Goal: Communication & Community: Answer question/provide support

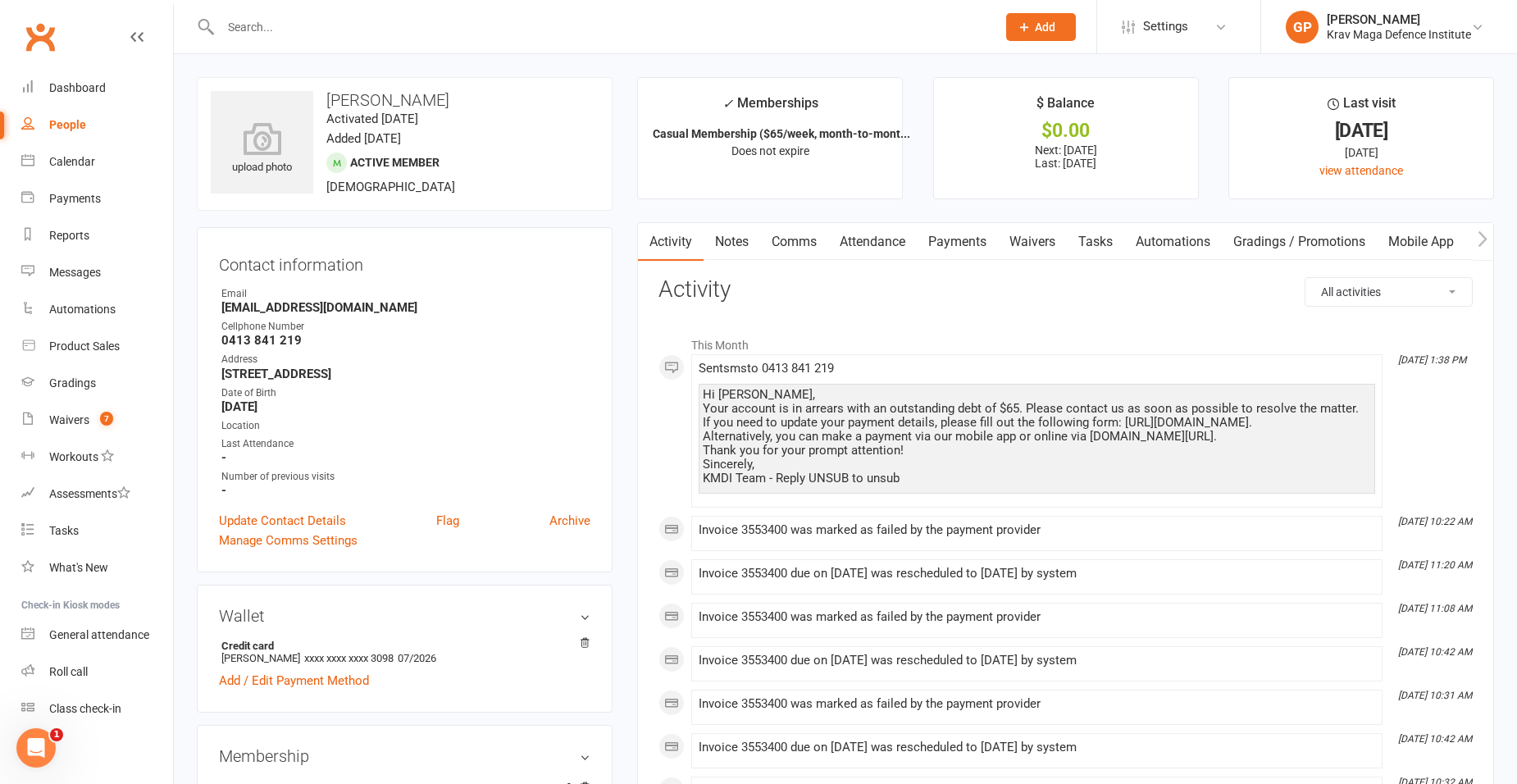
click at [773, 237] on link "Comms" at bounding box center [794, 241] width 68 height 38
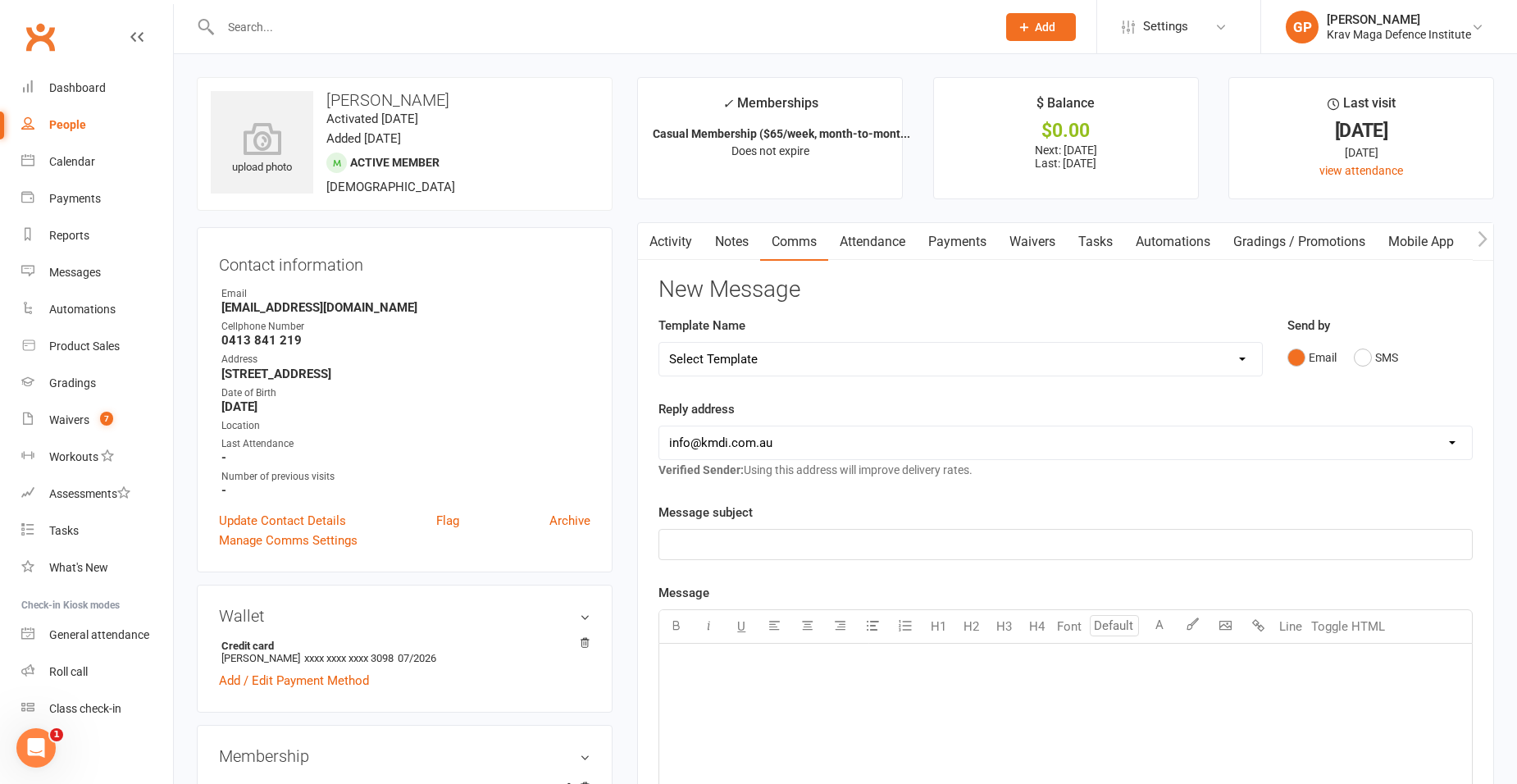
click at [803, 353] on select "Select Template [Email] Confirm Cancellation [SMS] Suspension confirmation [SMS…" at bounding box center [960, 359] width 603 height 33
select select "3"
click at [659, 342] on select "Select Template [Email] Confirm Cancellation [SMS] Suspension confirmation [SMS…" at bounding box center [960, 359] width 603 height 33
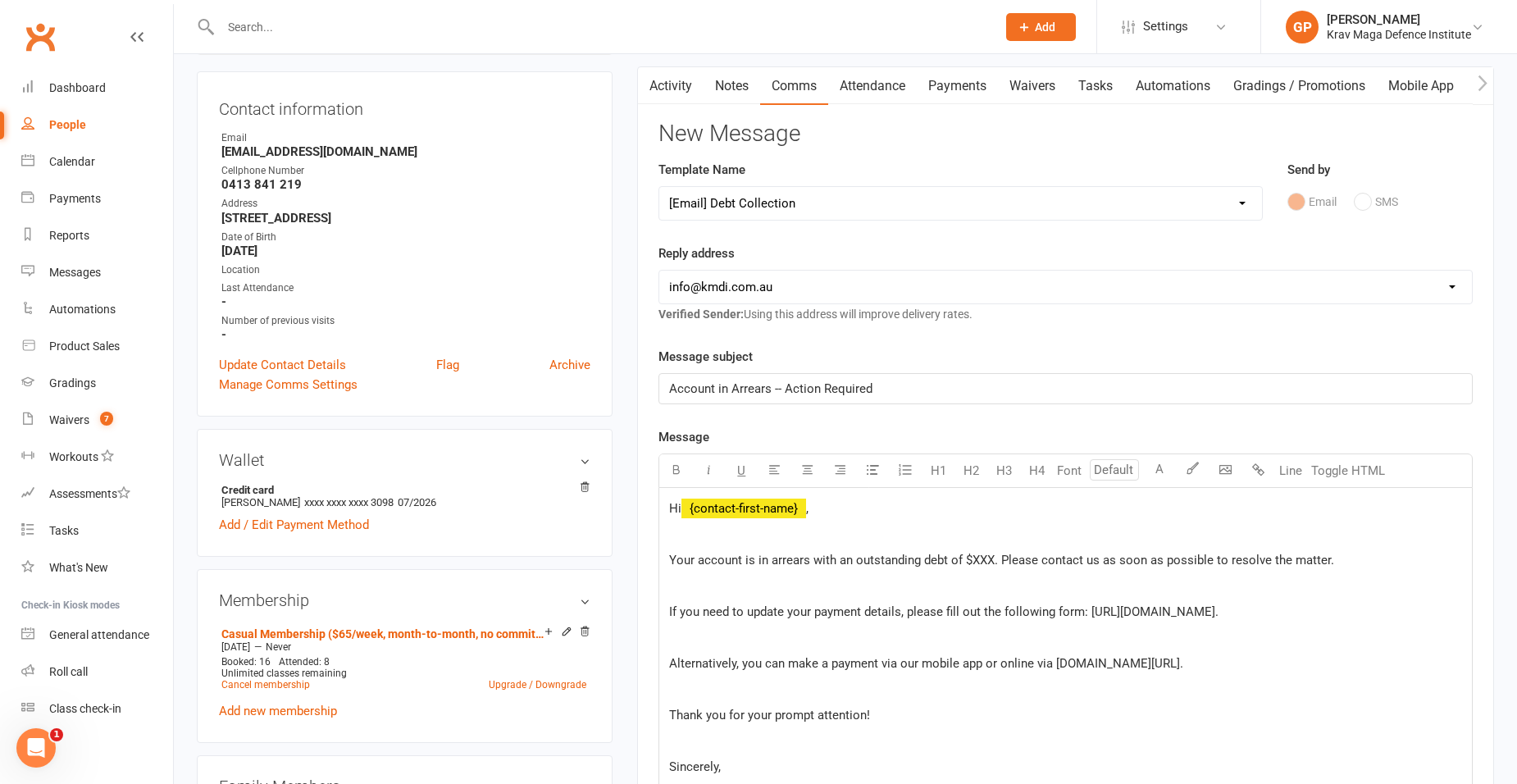
scroll to position [328, 0]
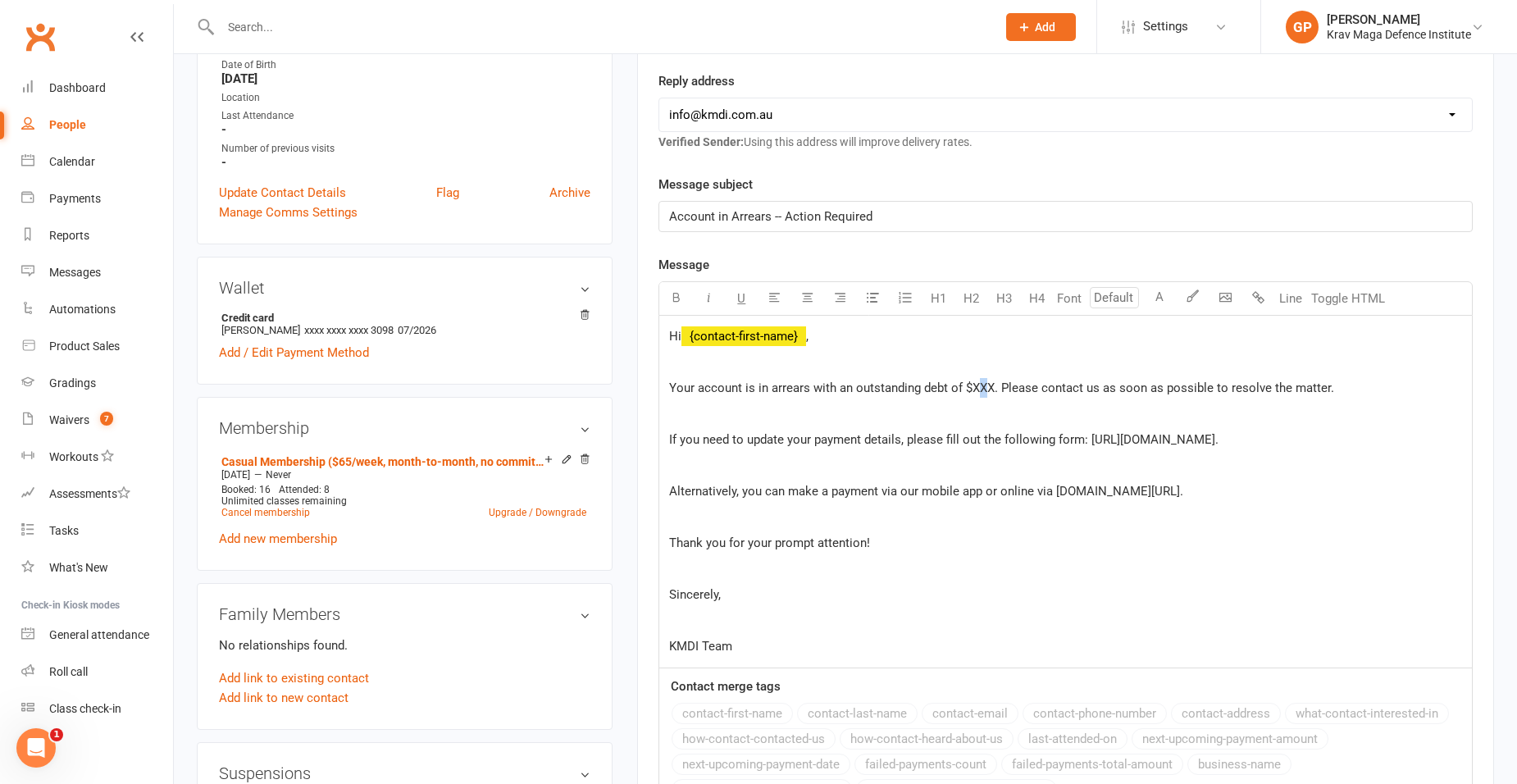
click at [983, 383] on span "Your account is in arrears with an outstanding debt of $XXX. Please contact us …" at bounding box center [1001, 388] width 665 height 14
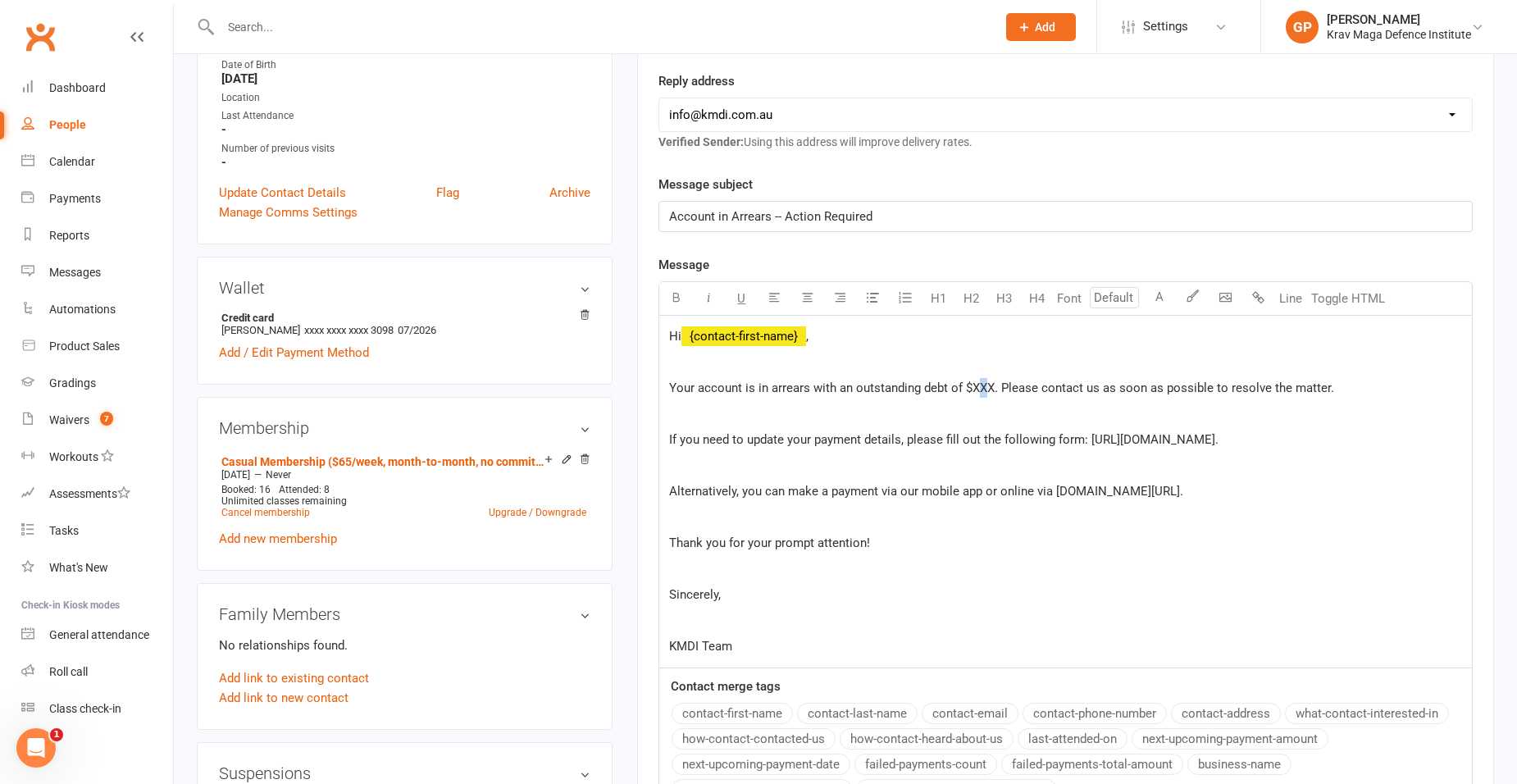
click at [983, 383] on span "Your account is in arrears with an outstanding debt of $XXX. Please contact us …" at bounding box center [1001, 388] width 665 height 14
click at [985, 392] on span "Your account is in arrears with an outstanding debt of $XXX. Please contact us …" at bounding box center [1001, 388] width 665 height 14
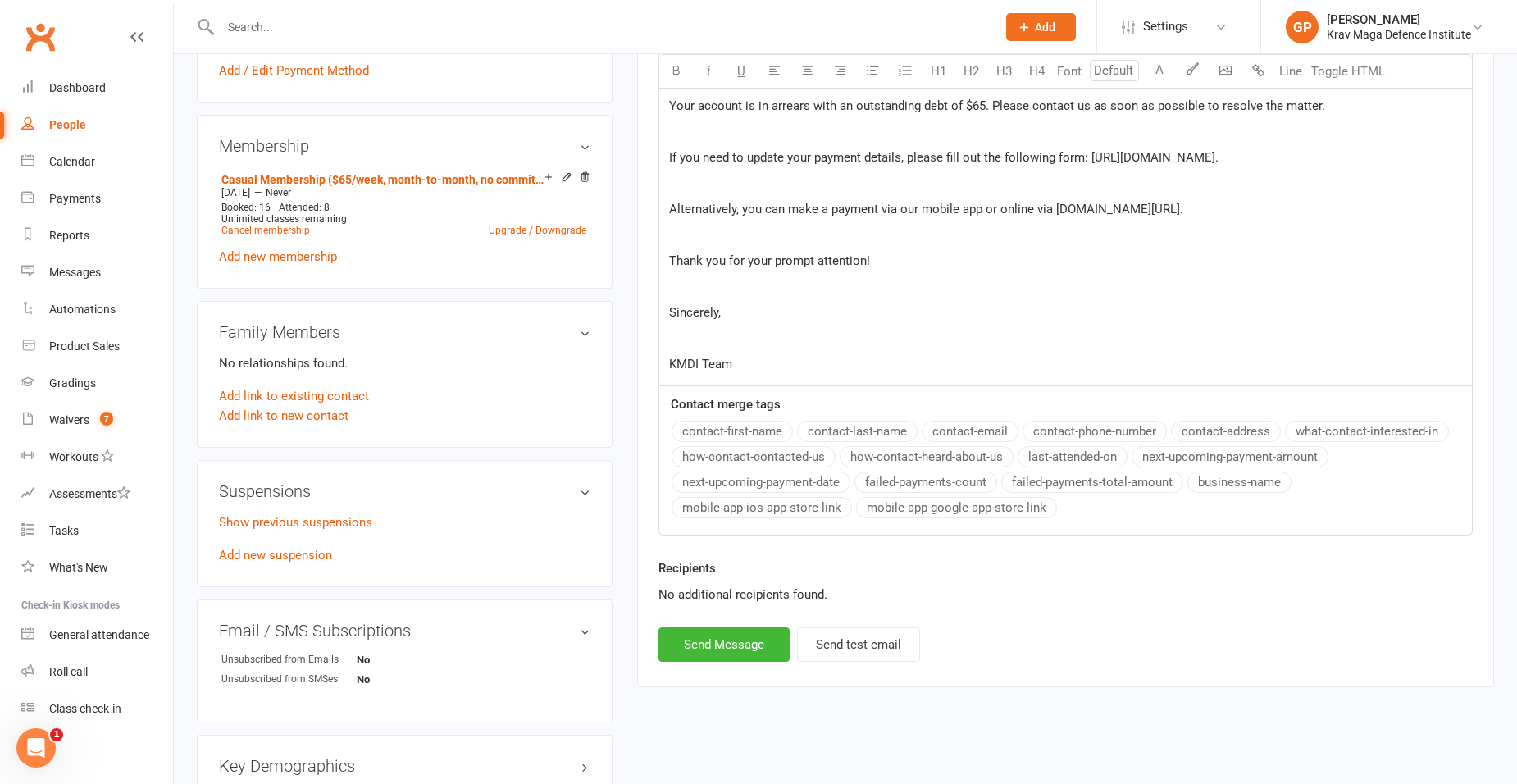
scroll to position [821, 0]
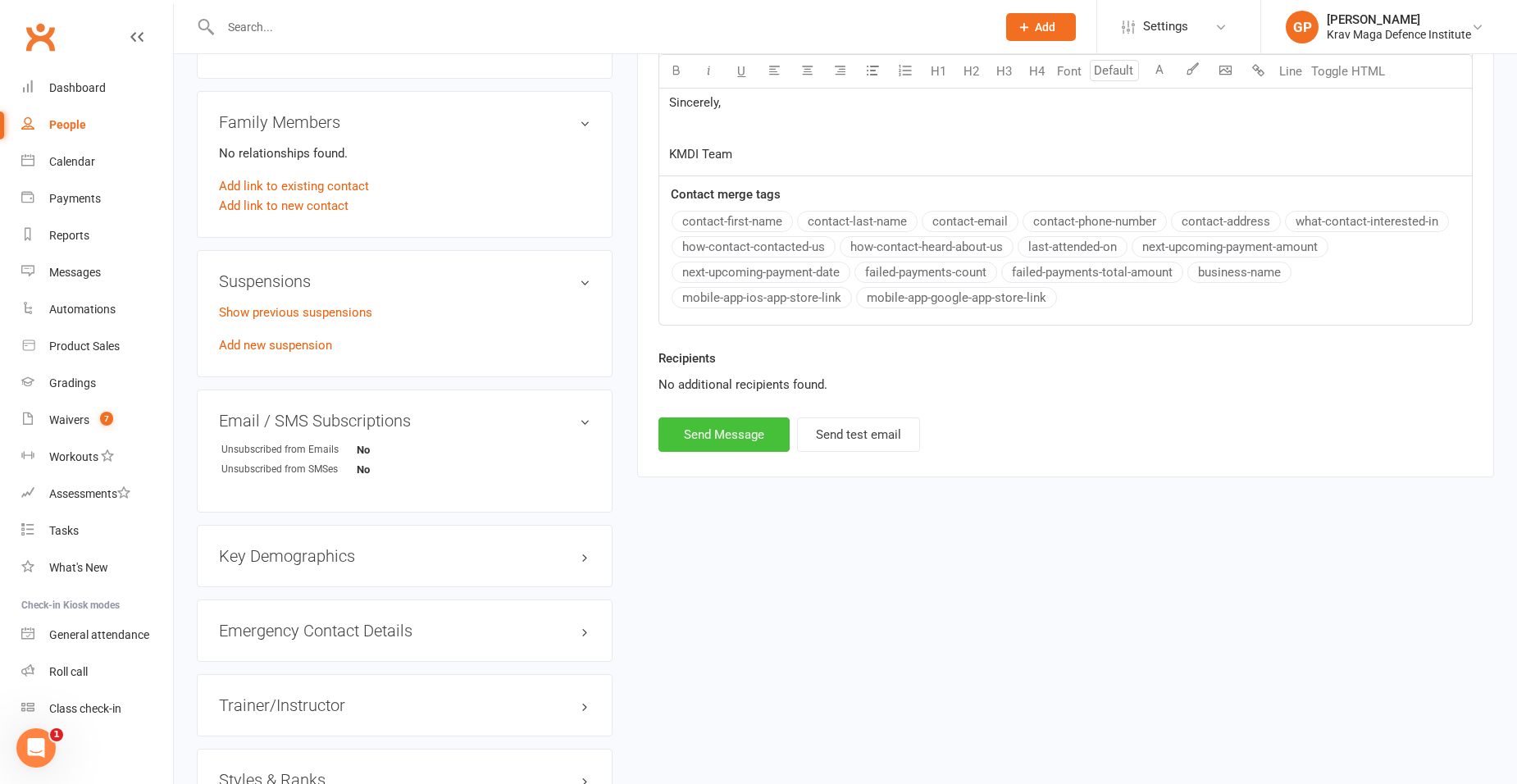
click at [763, 432] on button "Send Message" at bounding box center [724, 435] width 131 height 35
select select
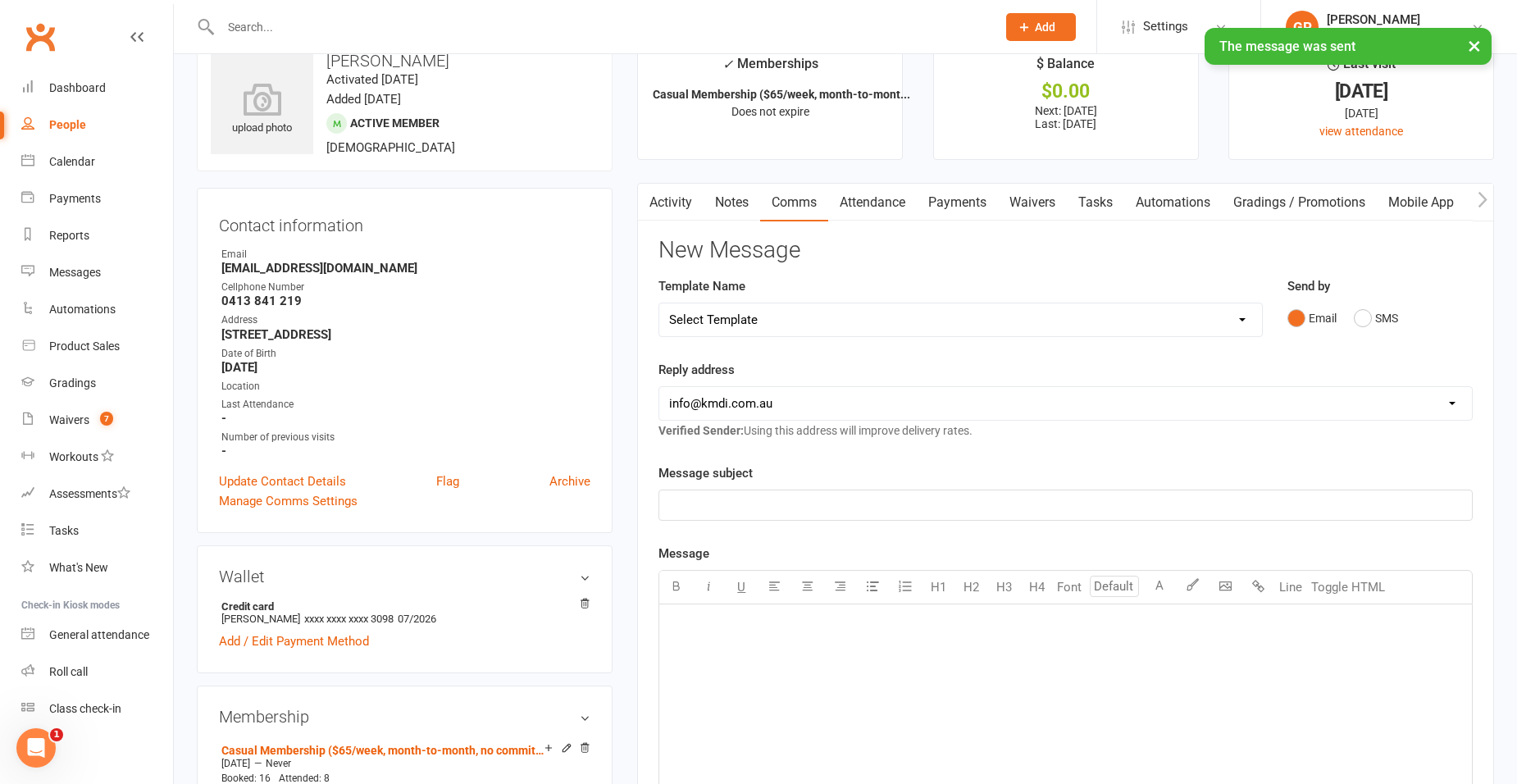
scroll to position [0, 0]
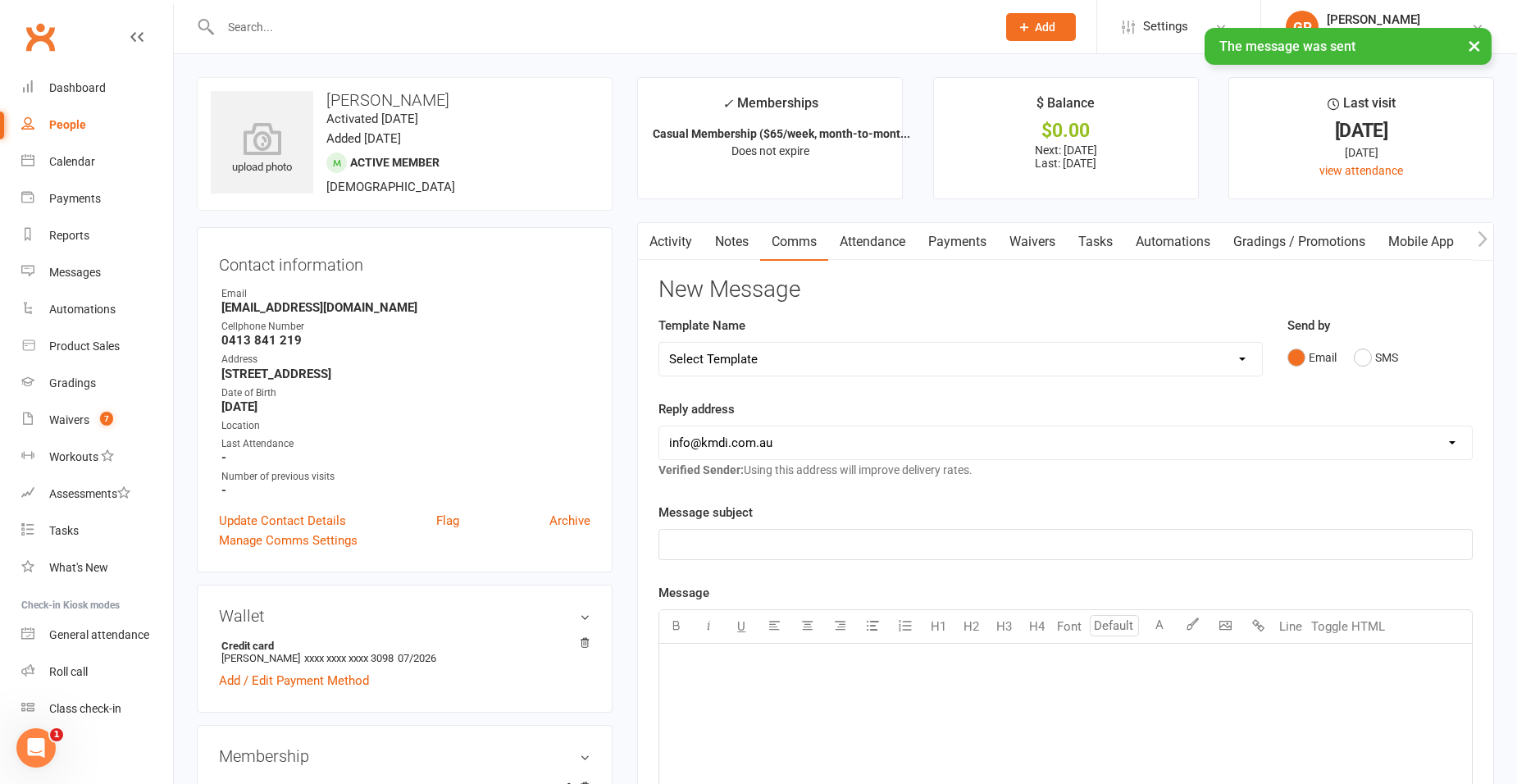
click at [906, 357] on select "Select Template [Email] Confirm Cancellation [SMS] Suspension confirmation [SMS…" at bounding box center [960, 359] width 603 height 33
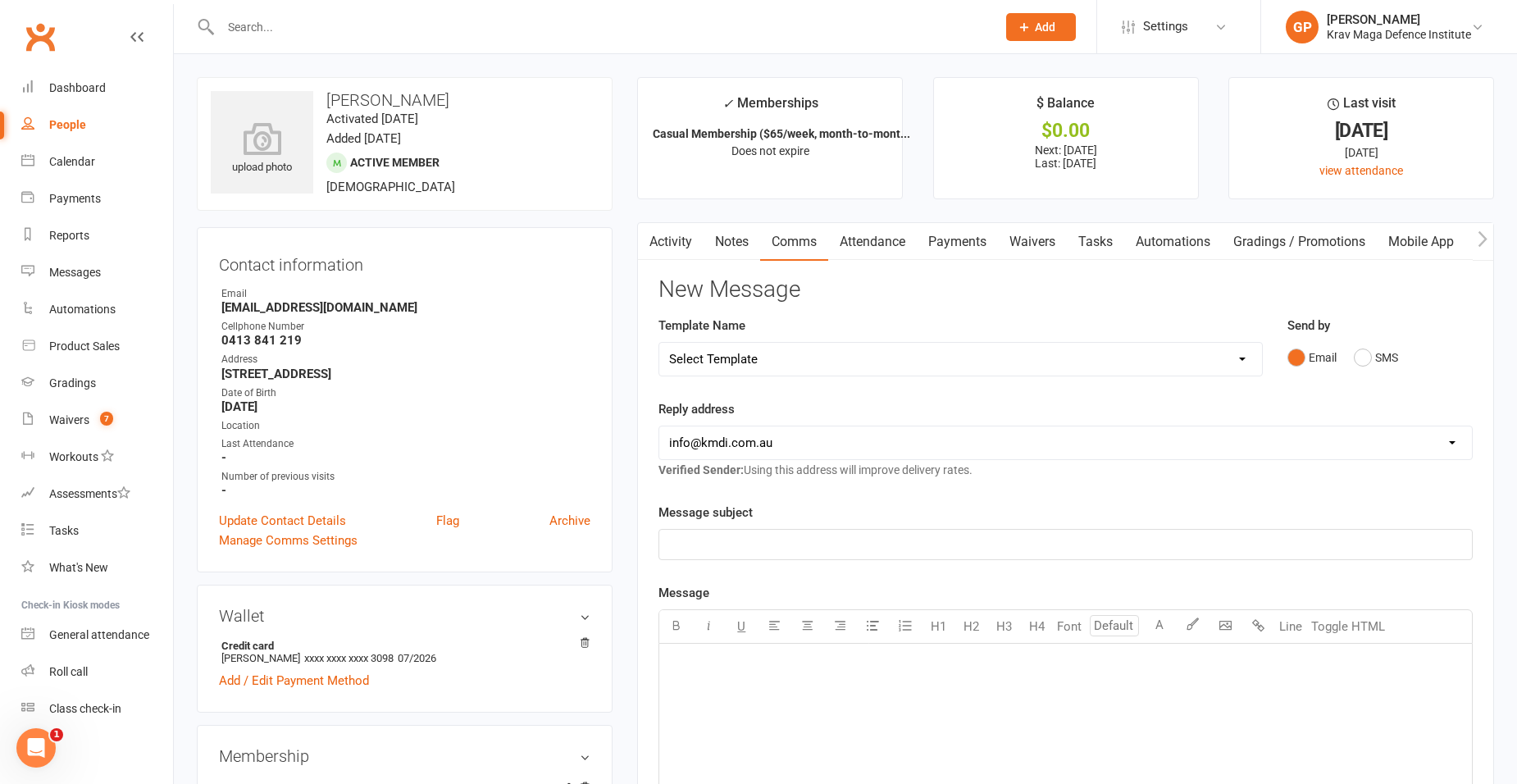
click at [671, 247] on link "Activity" at bounding box center [670, 241] width 65 height 38
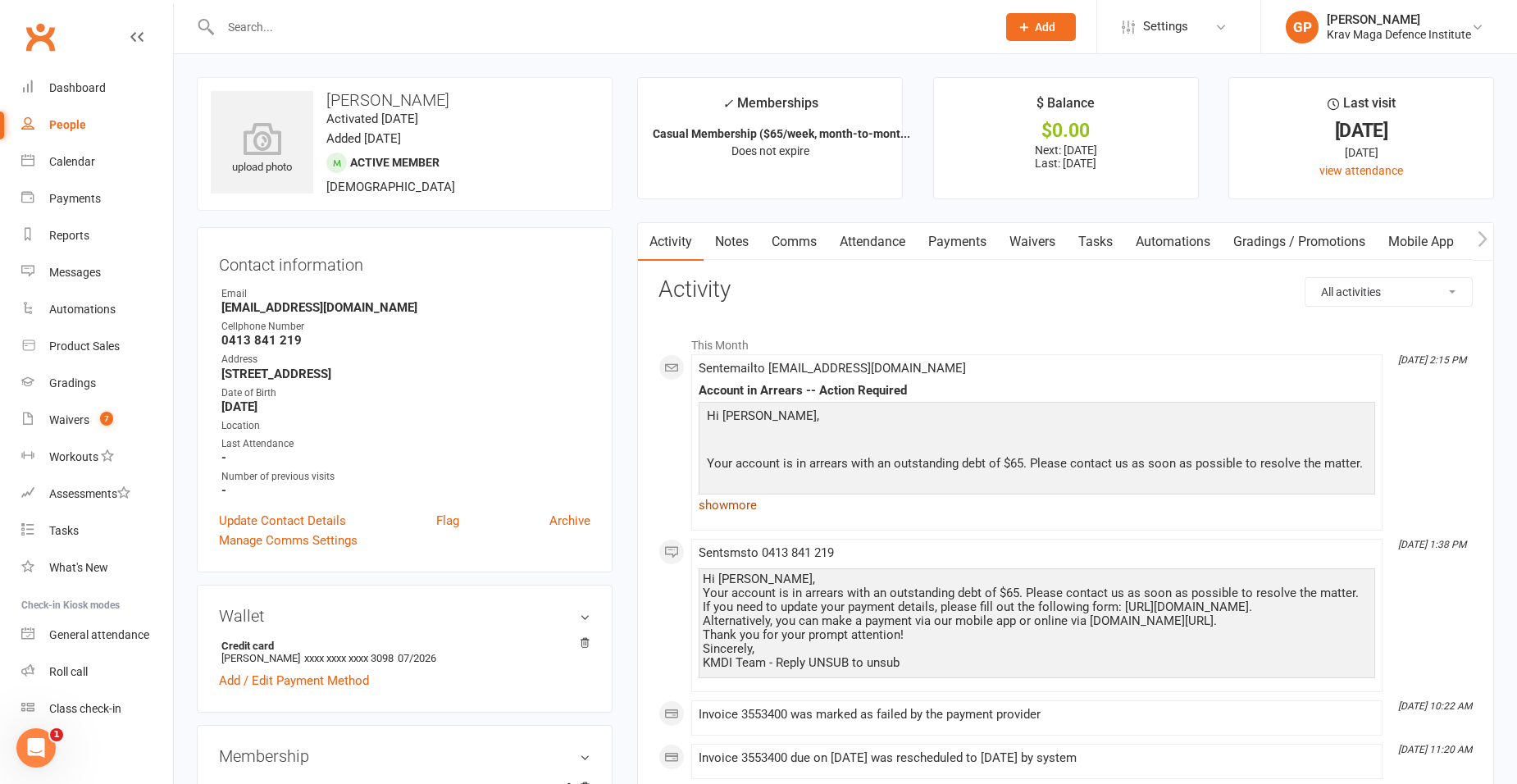
click at [718, 498] on link "show more" at bounding box center [1036, 505] width 676 height 23
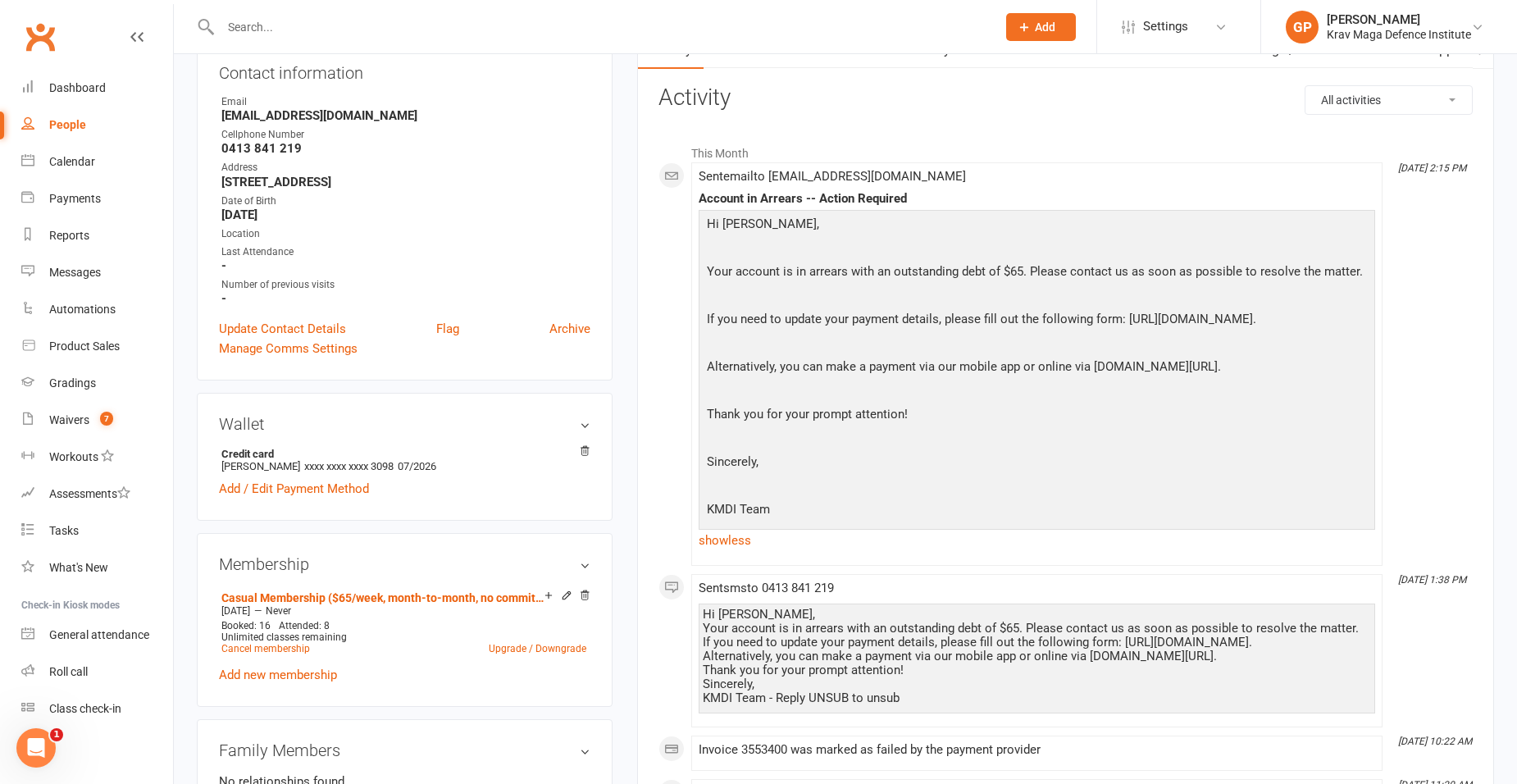
scroll to position [328, 0]
